Goal: Communication & Community: Ask a question

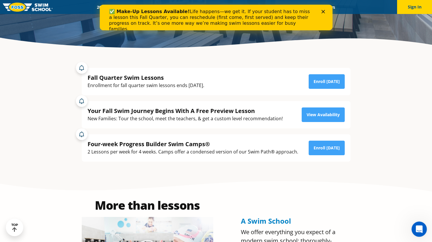
click at [417, 223] on icon "Open Intercom Messenger" at bounding box center [418, 228] width 10 height 10
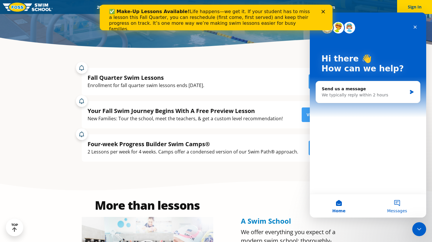
click at [404, 202] on button "Messages" at bounding box center [397, 205] width 58 height 23
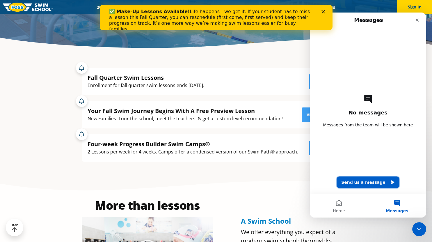
click at [371, 186] on button "Send us a message" at bounding box center [367, 182] width 63 height 12
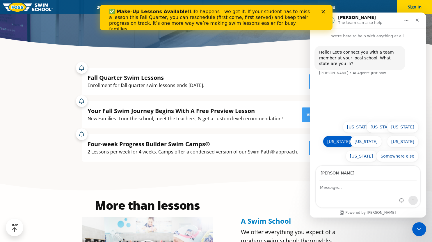
type input "[PERSON_NAME]"
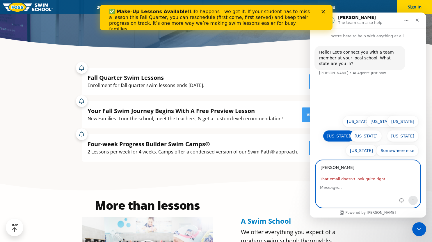
click at [347, 141] on button "[US_STATE]" at bounding box center [339, 136] width 32 height 12
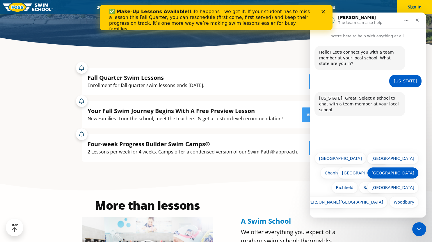
click at [402, 174] on button "[GEOGRAPHIC_DATA]" at bounding box center [392, 173] width 51 height 12
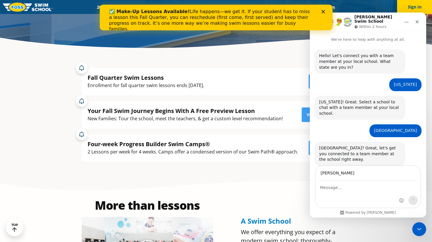
type input "[EMAIL_ADDRESS][DOMAIN_NAME]"
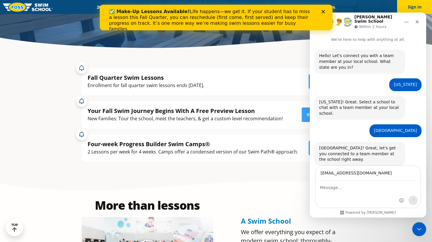
click at [343, 192] on div "Intercom messenger" at bounding box center [368, 194] width 104 height 26
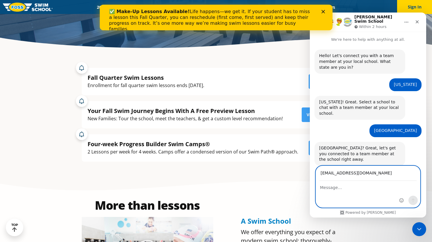
click at [343, 184] on textarea "Message…" at bounding box center [368, 186] width 104 height 10
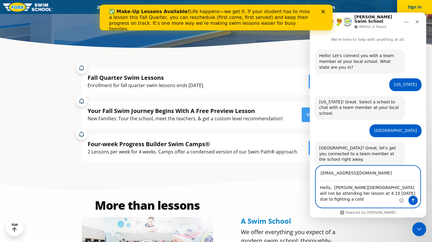
type textarea "Hello, [PERSON_NAME][DEMOGRAPHIC_DATA] will not be attending her lesson at 4:15…"
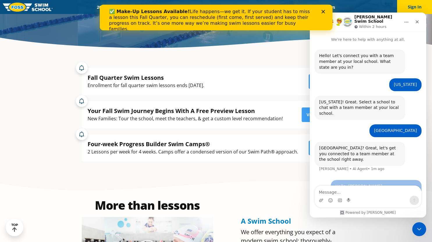
scroll to position [0, 0]
